Goal: Check status: Check status

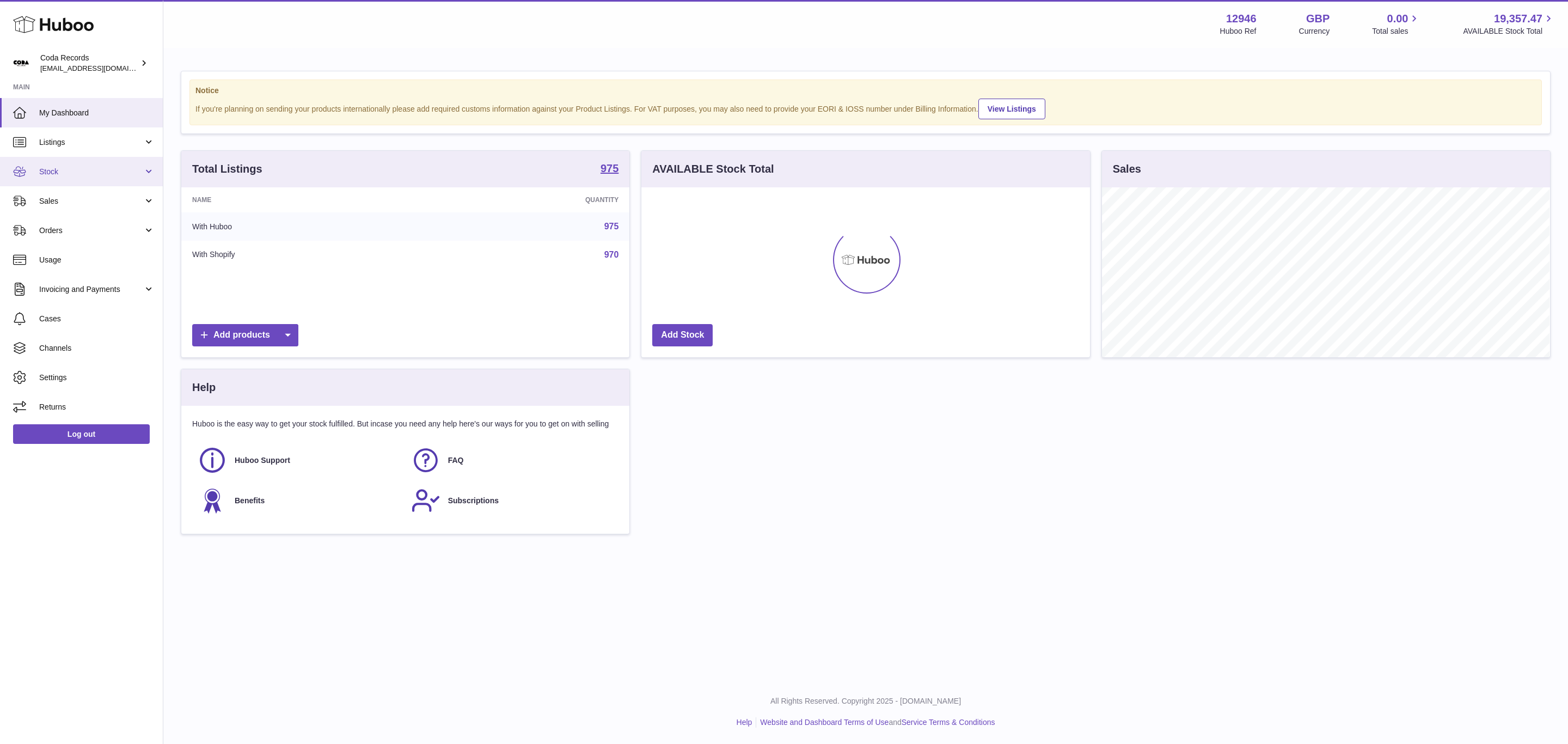
scroll to position [170, 448]
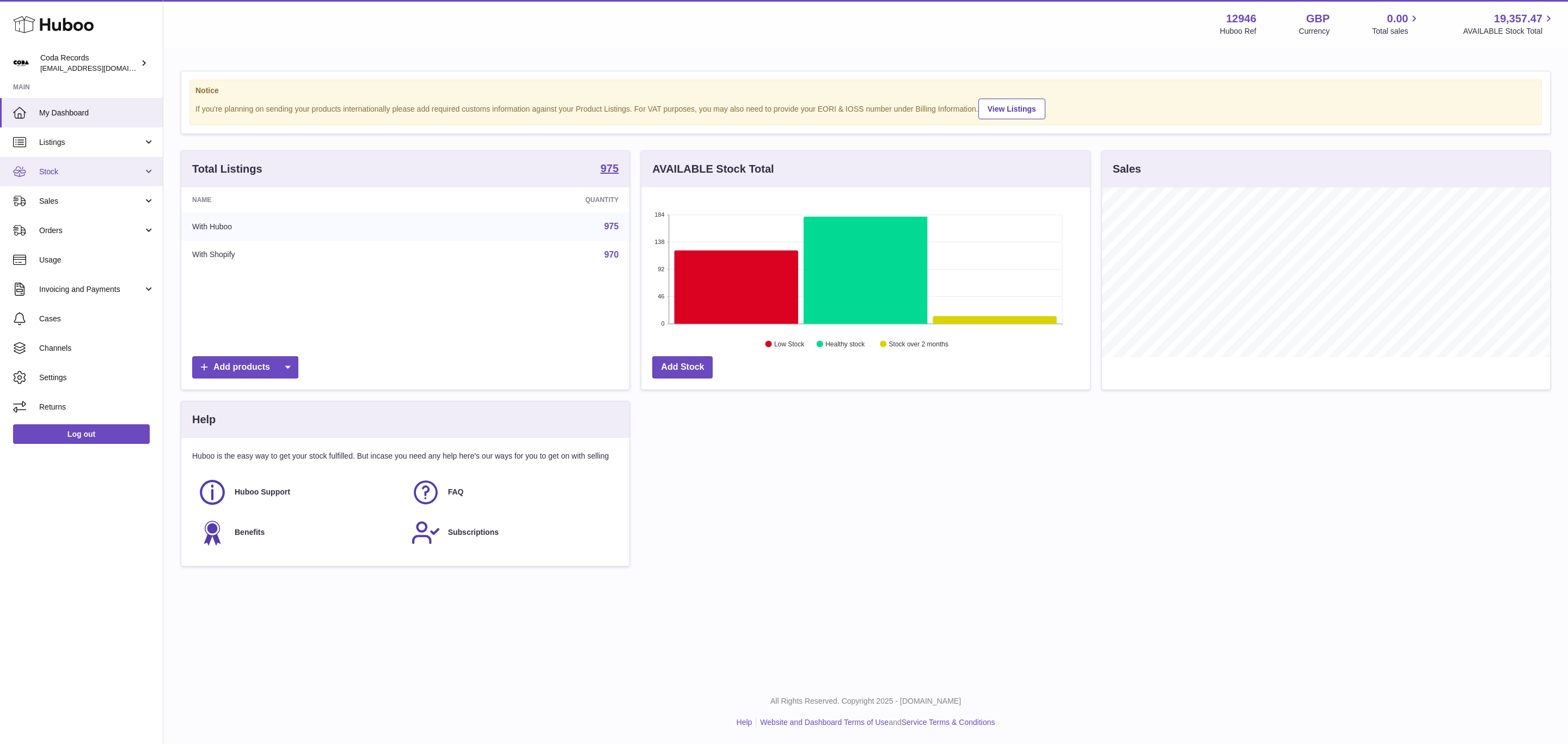
click at [101, 171] on span "Stock" at bounding box center [90, 172] width 104 height 11
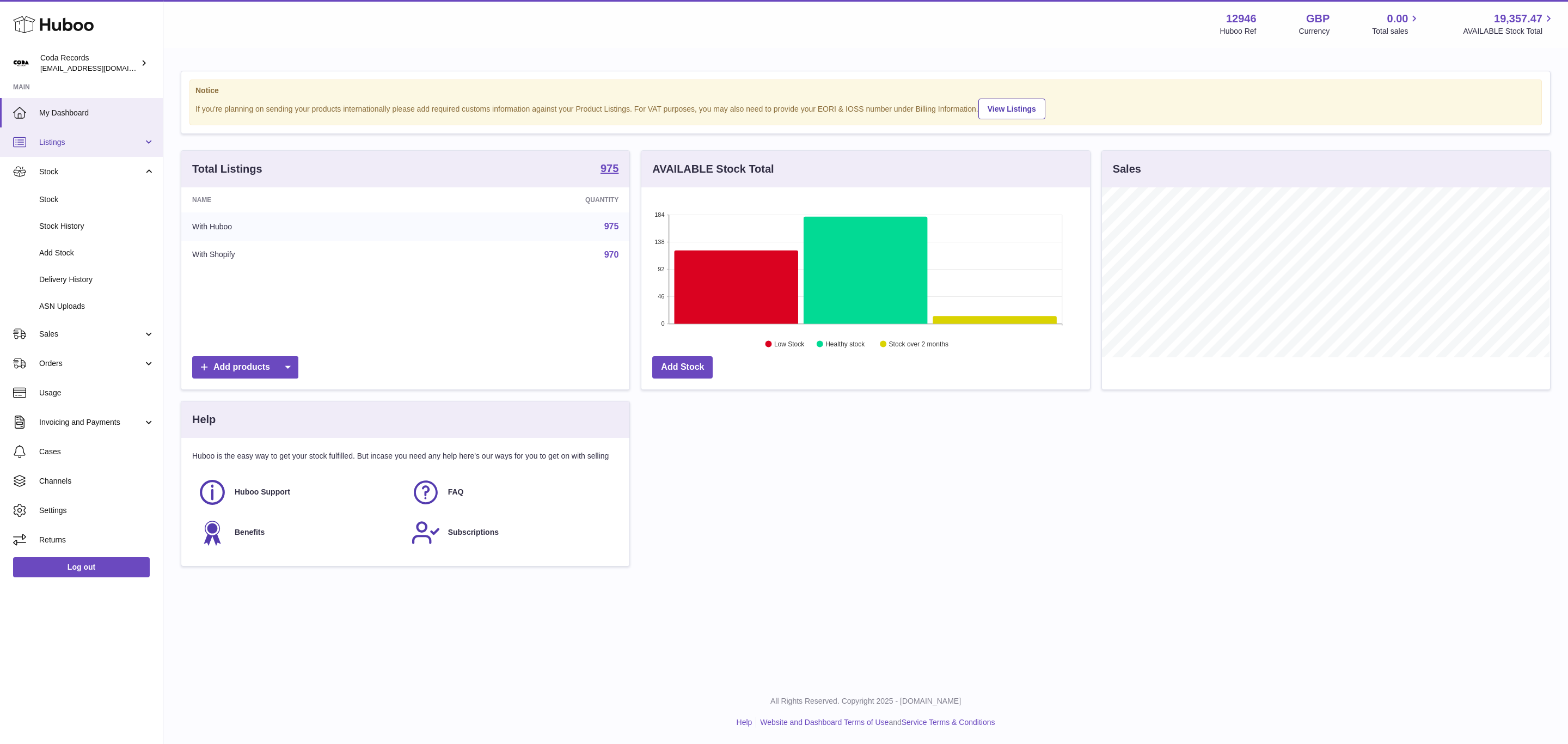
click at [122, 154] on link "Listings" at bounding box center [82, 142] width 163 height 29
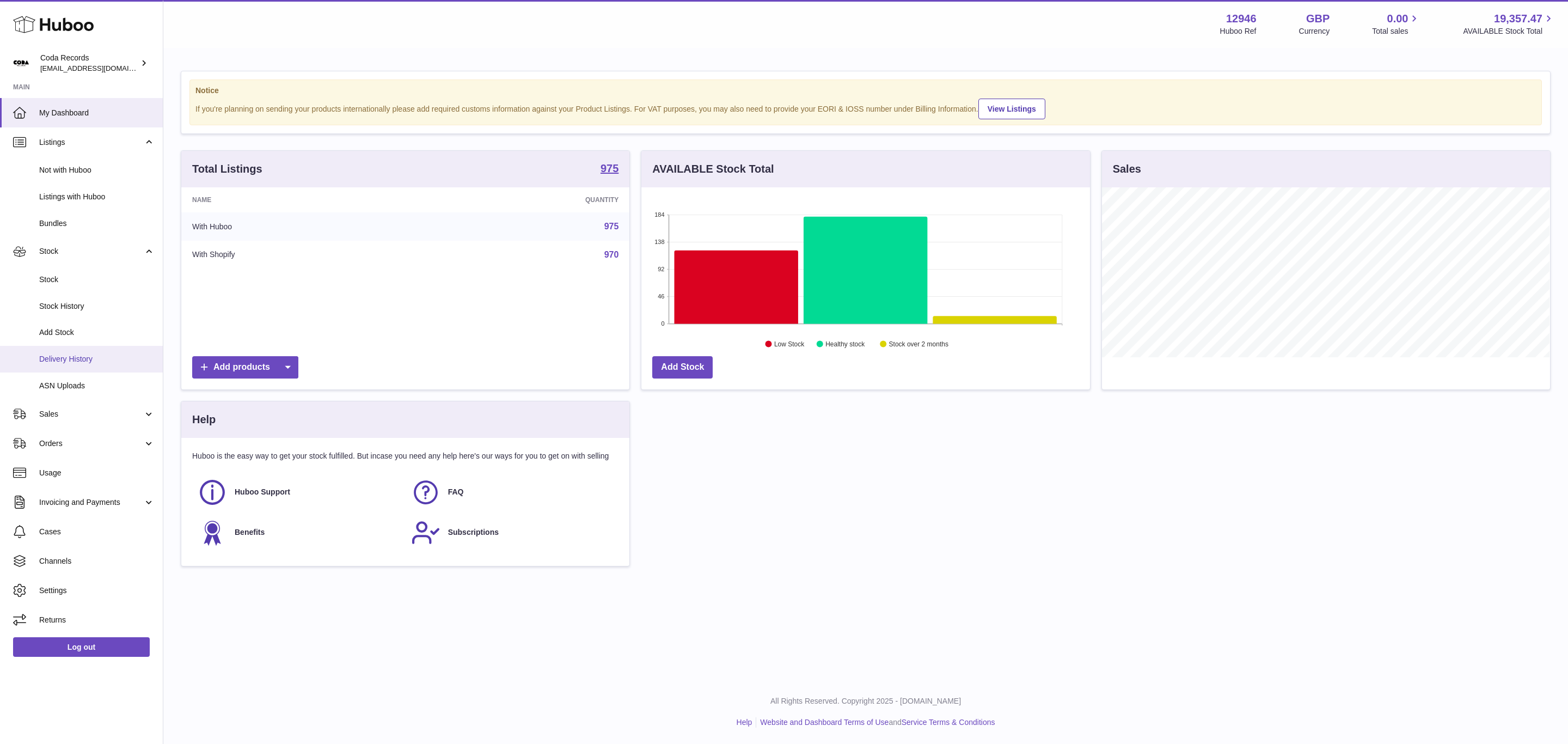
click at [105, 364] on span "Delivery History" at bounding box center [97, 359] width 115 height 11
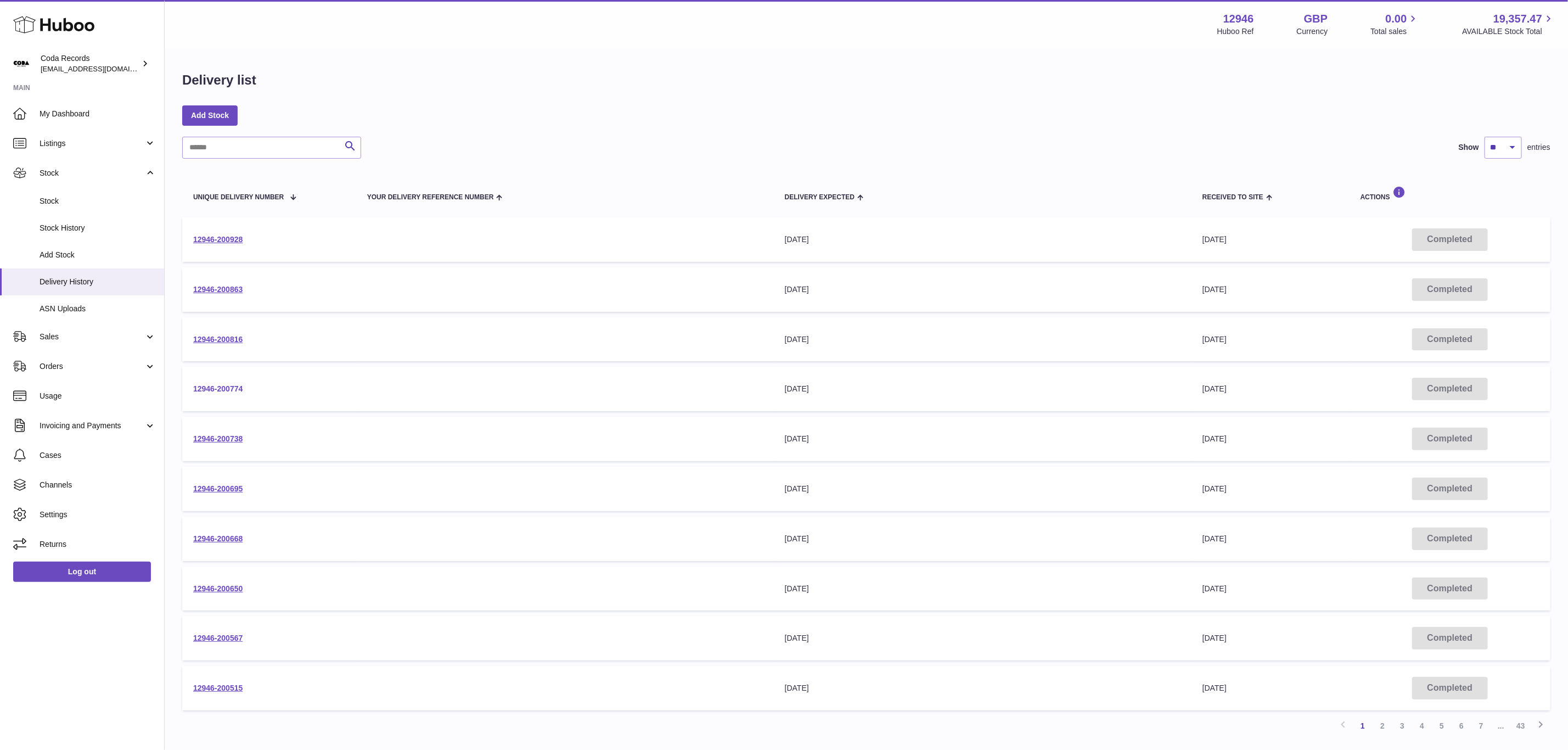
click at [237, 386] on link "12946-200774" at bounding box center [217, 389] width 49 height 9
